Goal: Task Accomplishment & Management: Manage account settings

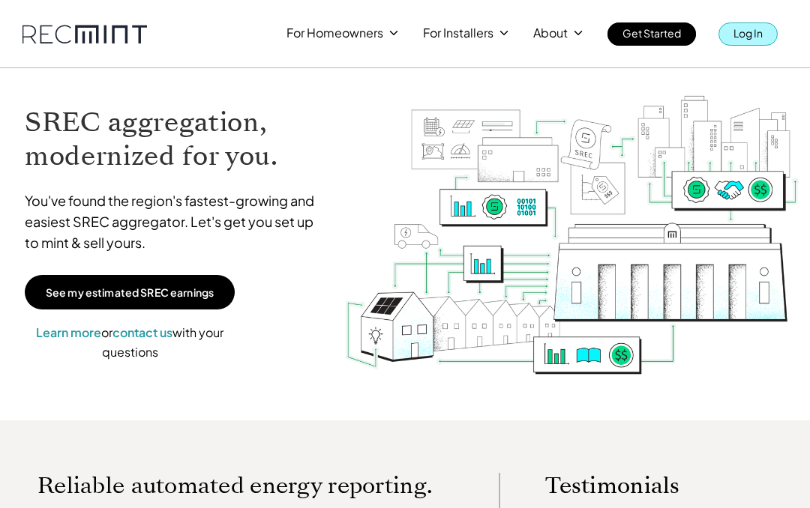
click at [755, 28] on p "Log In" at bounding box center [747, 32] width 29 height 21
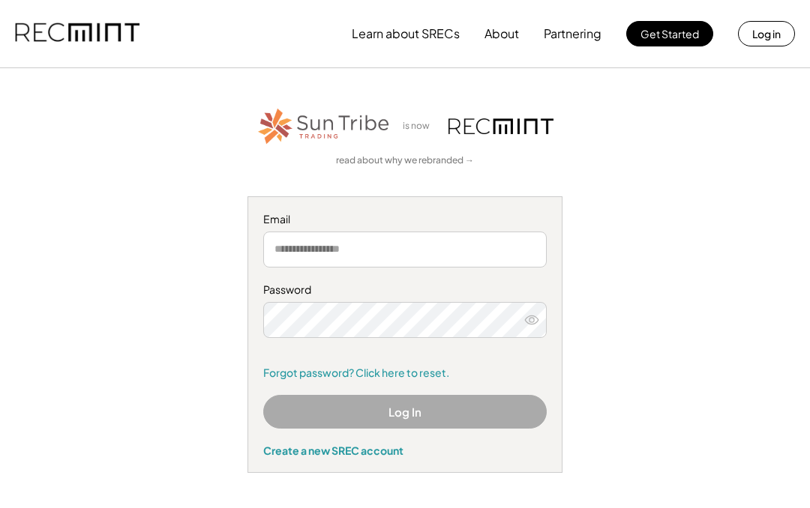
click at [459, 251] on input "email" at bounding box center [404, 250] width 283 height 36
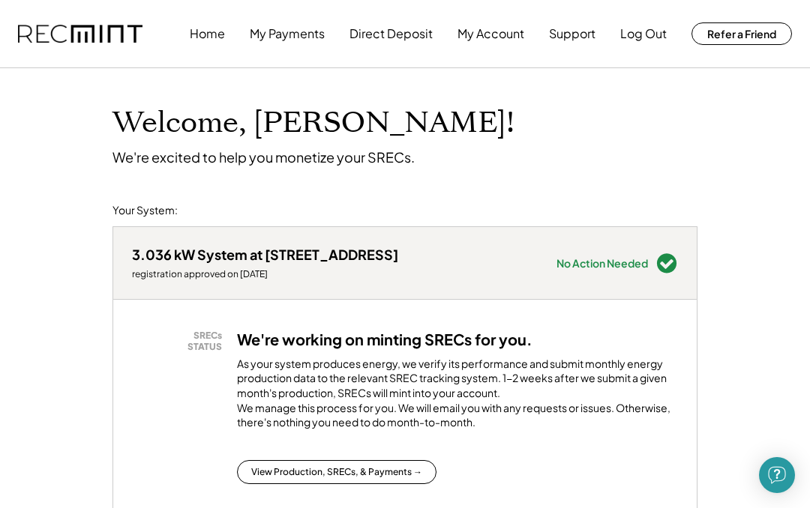
click at [508, 35] on button "My Account" at bounding box center [490, 34] width 67 height 30
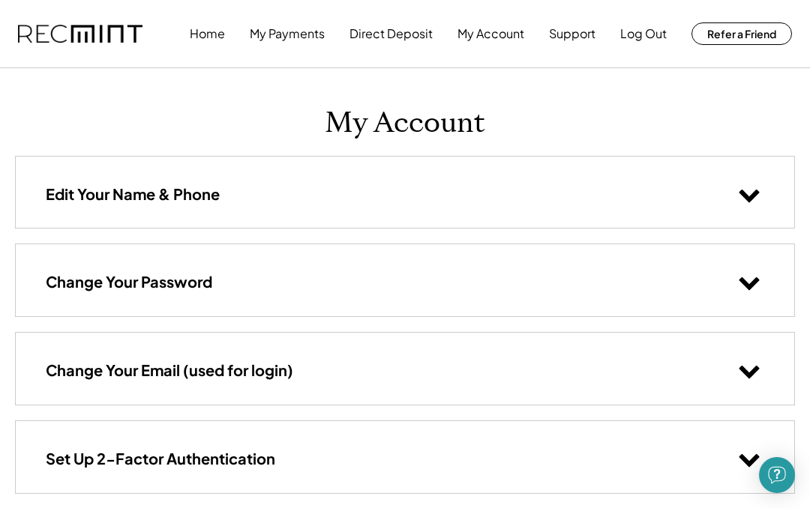
click at [295, 37] on button "My Payments" at bounding box center [287, 34] width 75 height 30
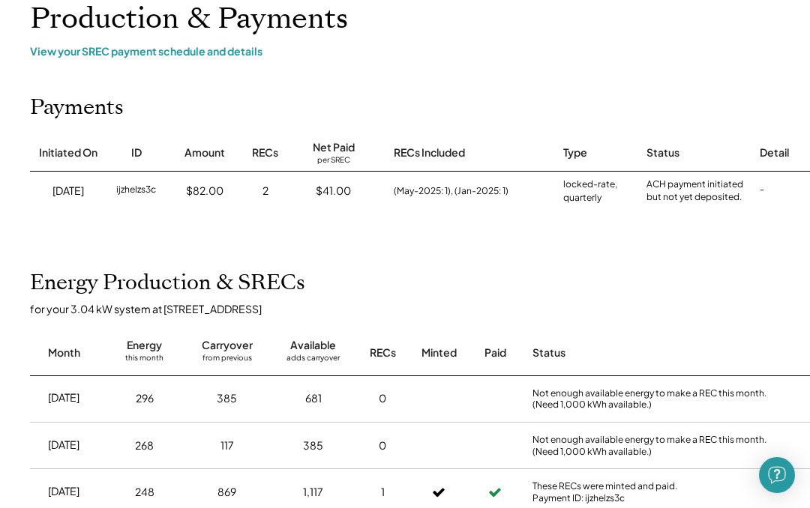
scroll to position [103, 0]
